Goal: Information Seeking & Learning: Learn about a topic

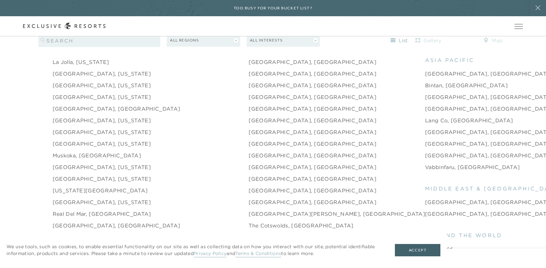
scroll to position [866, 0]
click at [74, 106] on link "Los Cabos, Mexico" at bounding box center [117, 110] width 128 height 8
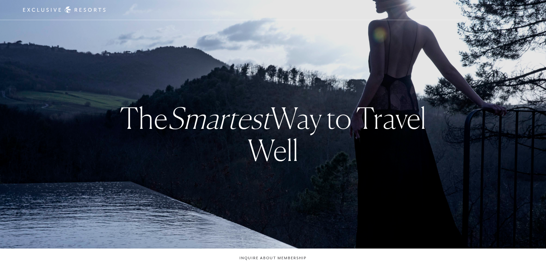
checkbox input "false"
